Goal: Navigation & Orientation: Understand site structure

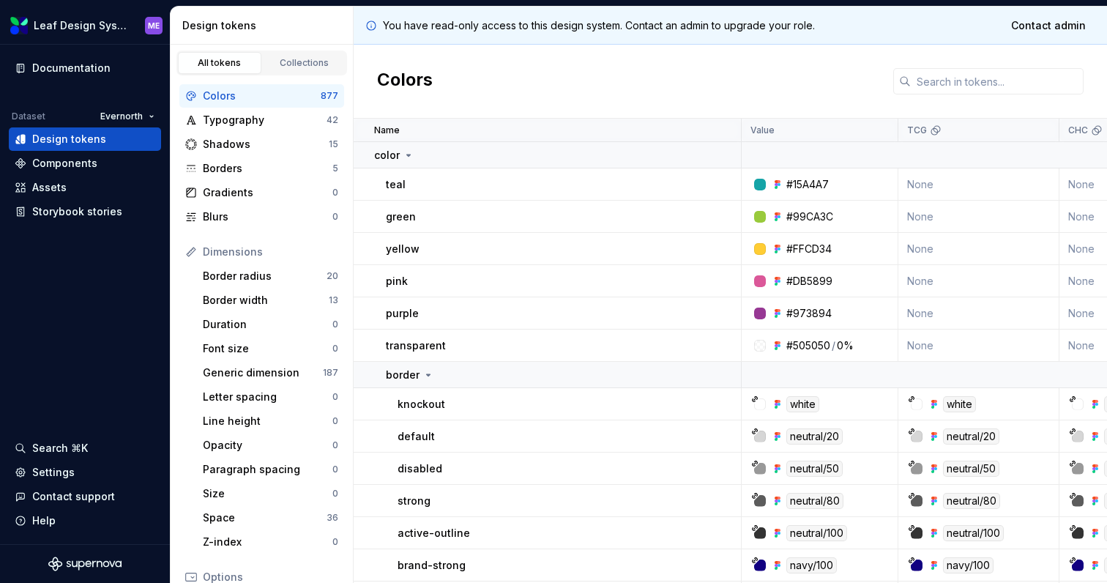
click at [730, 72] on div "Colors" at bounding box center [730, 82] width 753 height 74
click at [66, 190] on div "Assets" at bounding box center [85, 187] width 141 height 15
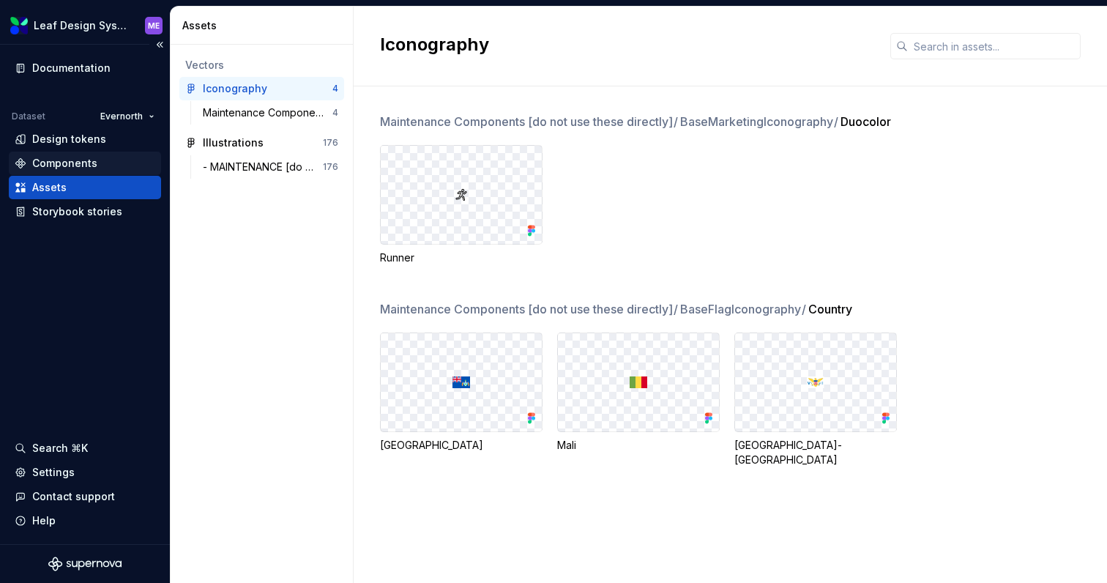
click at [81, 167] on div "Components" at bounding box center [64, 163] width 65 height 15
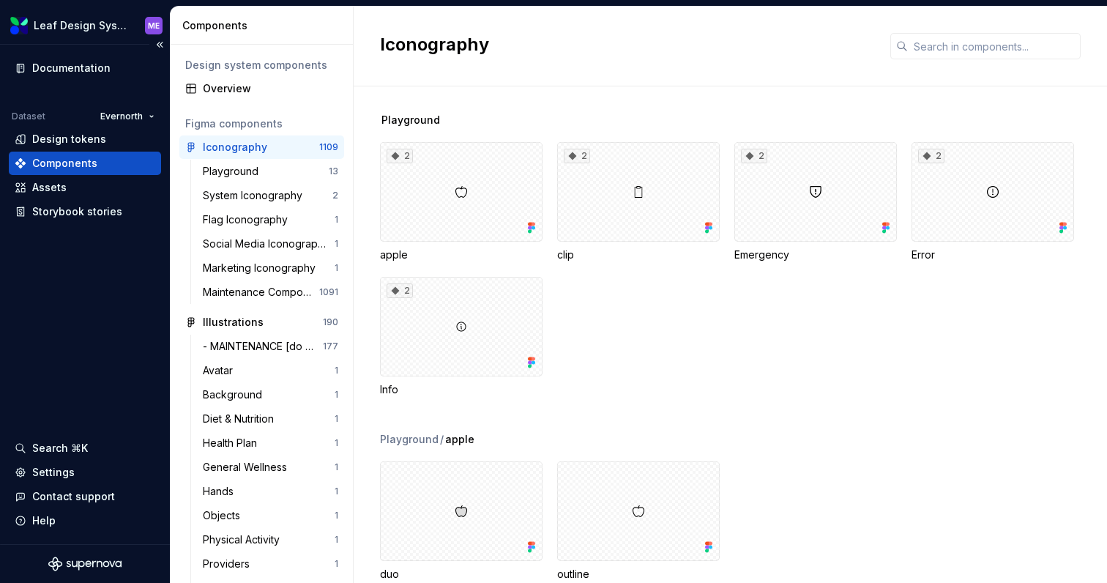
click at [83, 228] on div "Documentation Dataset Evernorth Design tokens Components Assets Storybook stori…" at bounding box center [85, 294] width 170 height 499
click at [86, 212] on div "Storybook stories" at bounding box center [77, 211] width 90 height 15
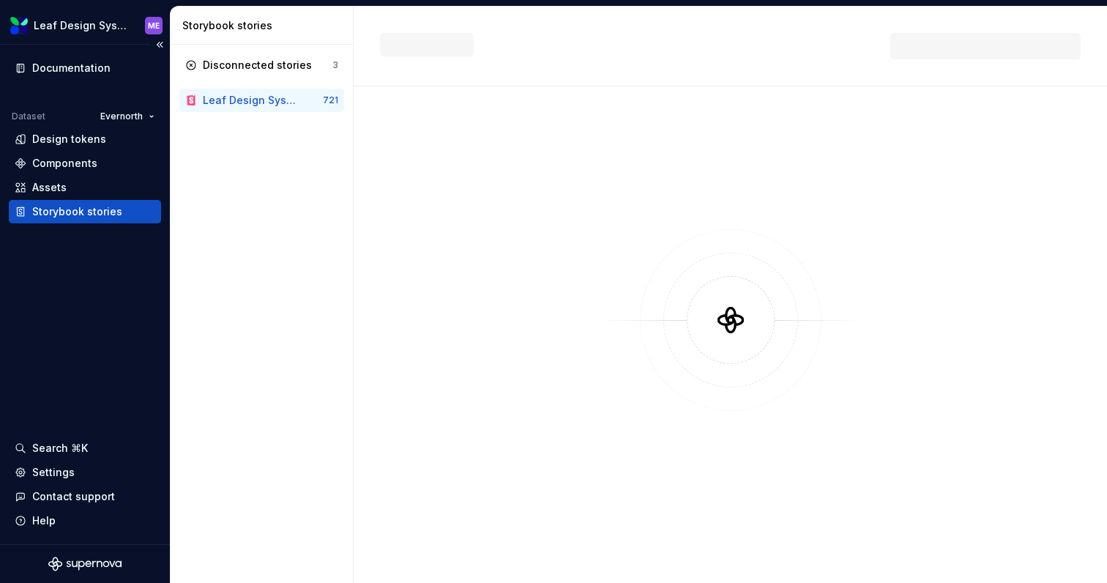
click at [76, 310] on div "Documentation Dataset Evernorth Design tokens Components Assets Storybook stori…" at bounding box center [85, 294] width 170 height 499
click at [70, 277] on div "Documentation Dataset Evernorth Design tokens Components Assets Storybook stori…" at bounding box center [85, 294] width 170 height 499
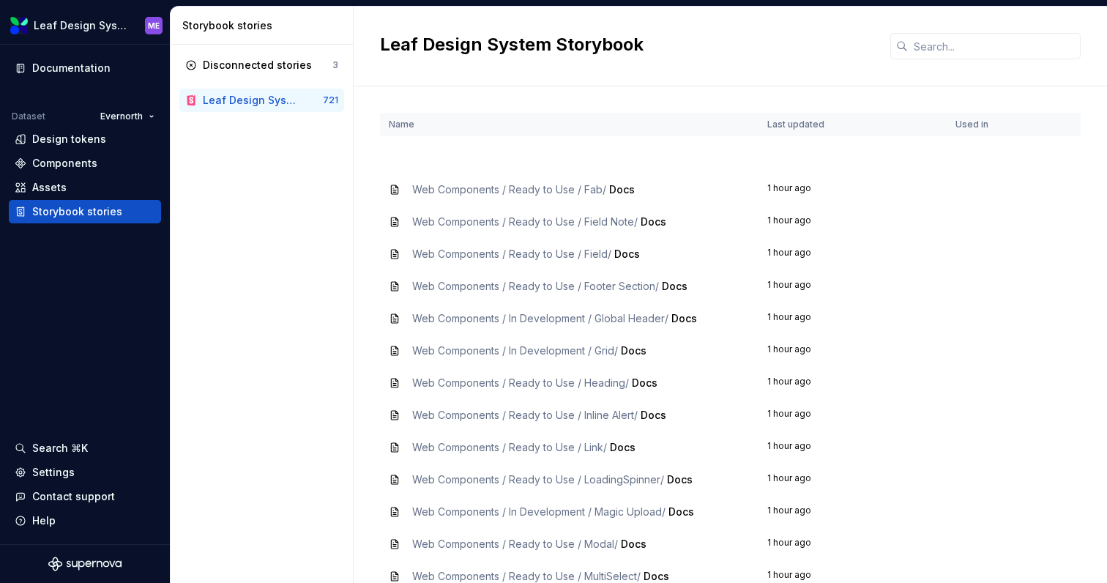
scroll to position [1342, 0]
